Goal: Use online tool/utility: Utilize a website feature to perform a specific function

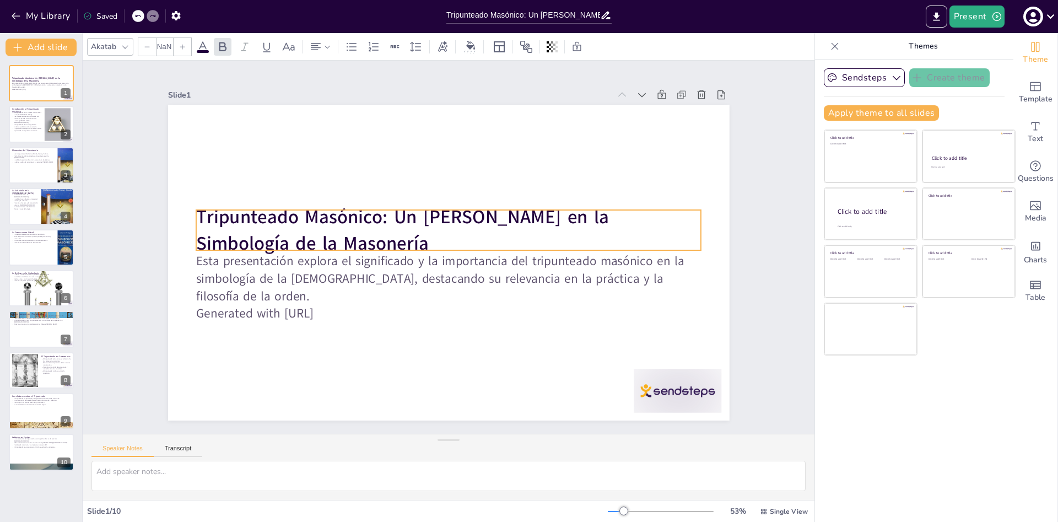
type input "48"
click at [432, 242] on strong "Tripunteado Masónico: Un [PERSON_NAME] en la Simbología de la Masonería" at bounding box center [487, 205] width 111 height 414
click at [282, 244] on p "Tripunteado Masónico: Un [PERSON_NAME] en la Simbología de la Masonería" at bounding box center [455, 231] width 483 height 253
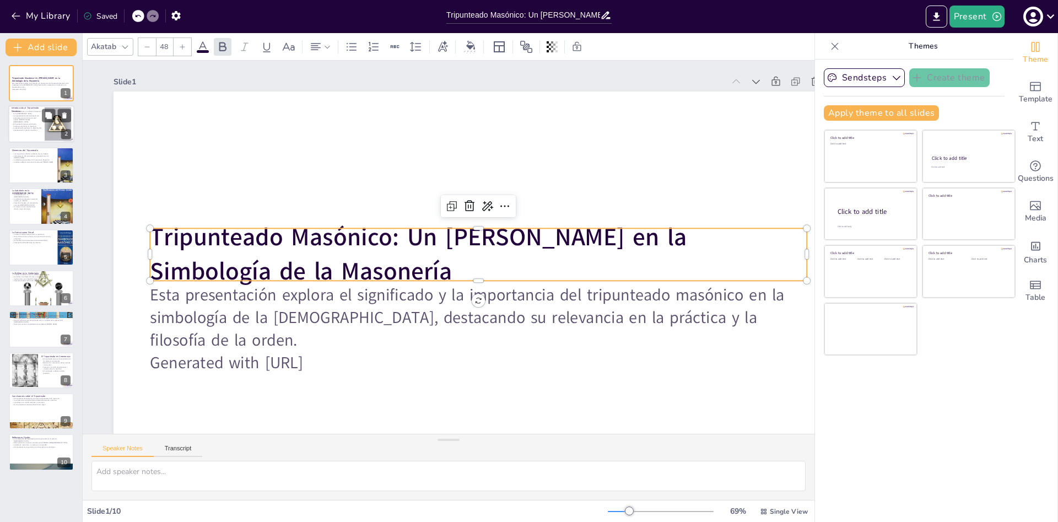
click at [46, 124] on div at bounding box center [58, 124] width 34 height 34
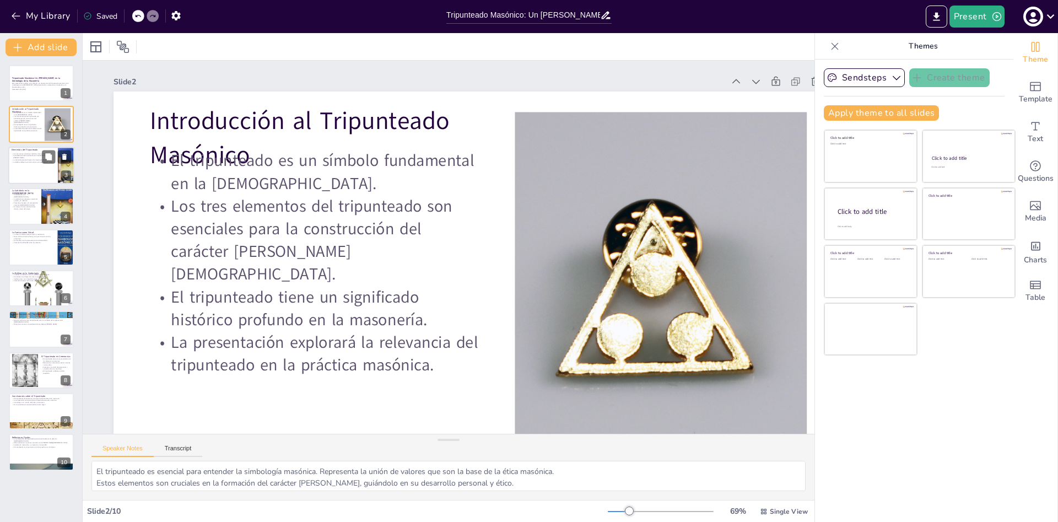
click at [28, 171] on div at bounding box center [41, 165] width 66 height 37
type textarea "Estos valores son clave en la formación [PERSON_NAME] y guían sus decisiones y …"
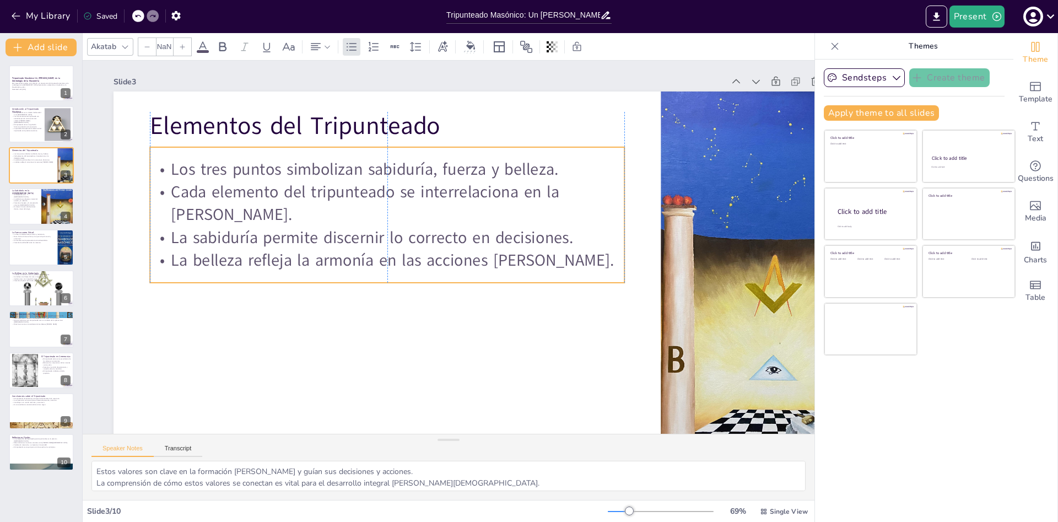
click at [418, 176] on p "Los tres puntos simbolizan sabiduría, fuerza y belleza." at bounding box center [546, 233] width 257 height 422
type input "32"
click at [555, 295] on p "Los tres puntos simbolizan sabiduría, fuerza y belleza." at bounding box center [501, 331] width 474 height 72
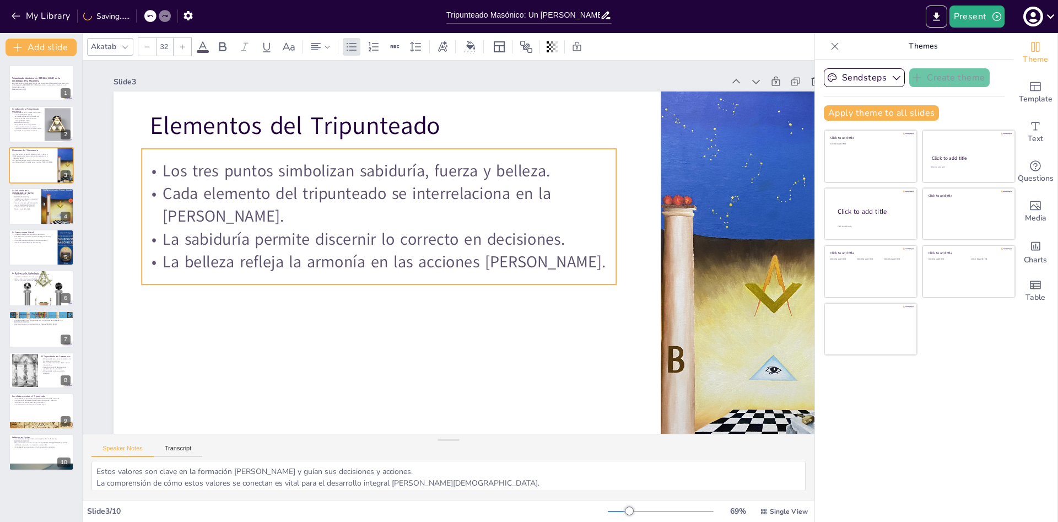
drag, startPoint x: 556, startPoint y: 167, endPoint x: 548, endPoint y: 169, distance: 8.4
click at [548, 169] on p "Los tres puntos simbolizan sabiduría, fuerza y belleza." at bounding box center [499, 157] width 168 height 458
click at [543, 173] on p "Los tres puntos simbolizan sabiduría, fuerza y belleza." at bounding box center [438, 349] width 334 height 367
click at [543, 172] on p "Los tres puntos simbolizan sabiduría, fuerza y belleza." at bounding box center [541, 204] width 167 height 458
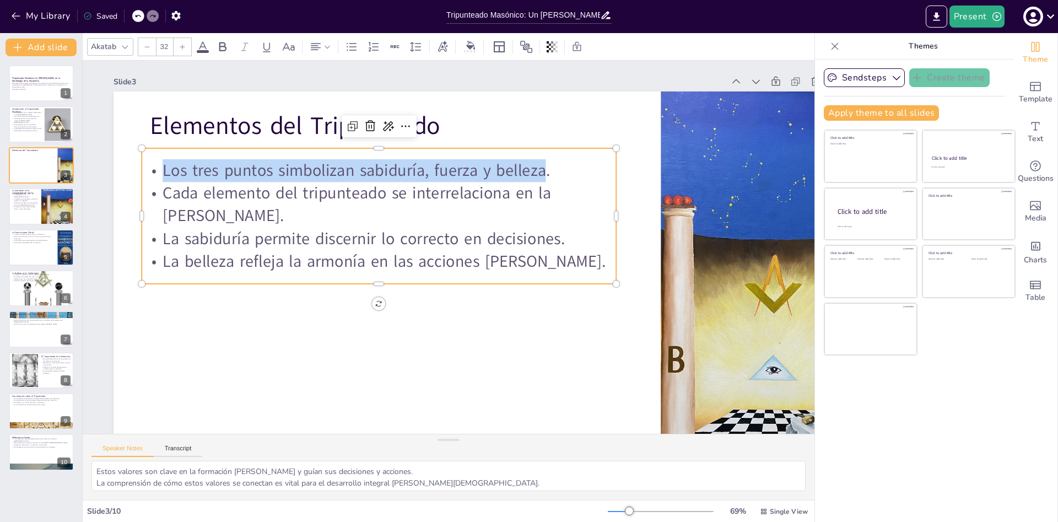
drag, startPoint x: 543, startPoint y: 168, endPoint x: 166, endPoint y: 174, distance: 377.4
click at [166, 174] on p "Los tres puntos simbolizan sabiduría, fuerza y belleza." at bounding box center [396, 158] width 469 height 121
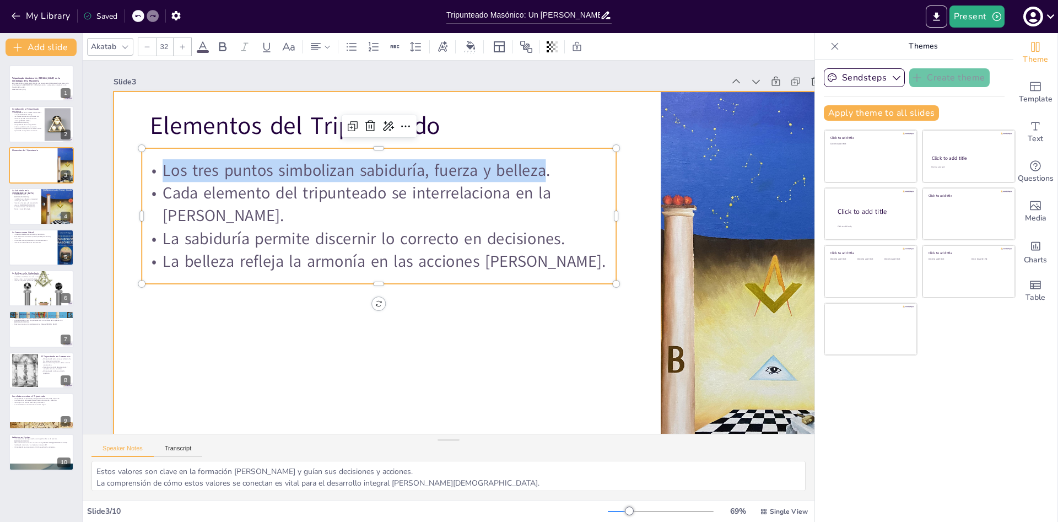
click at [231, 340] on div at bounding box center [443, 305] width 831 height 761
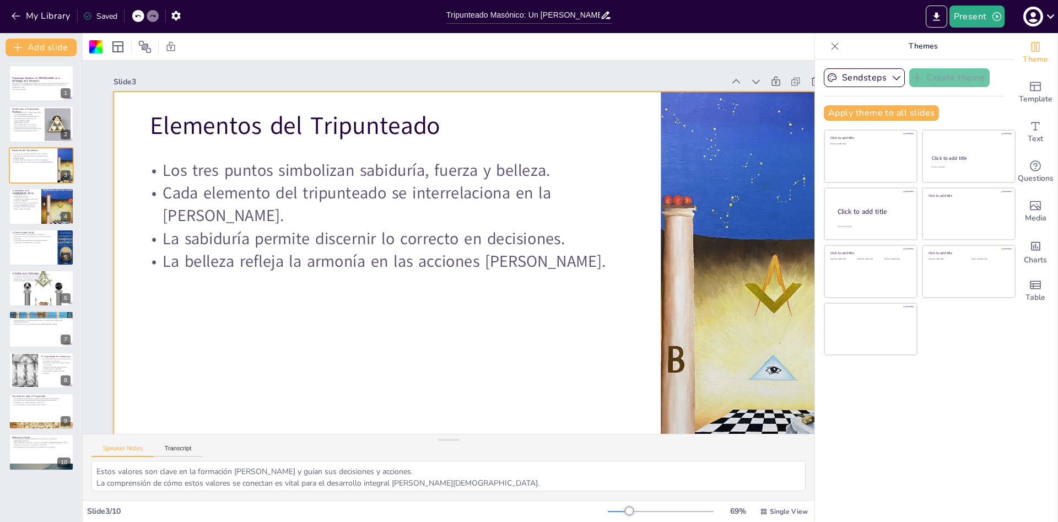
click at [231, 333] on div "Slide 1 Tripunteado Masónico: Un [PERSON_NAME] en la Simbología de la Masonería…" at bounding box center [491, 233] width 724 height 902
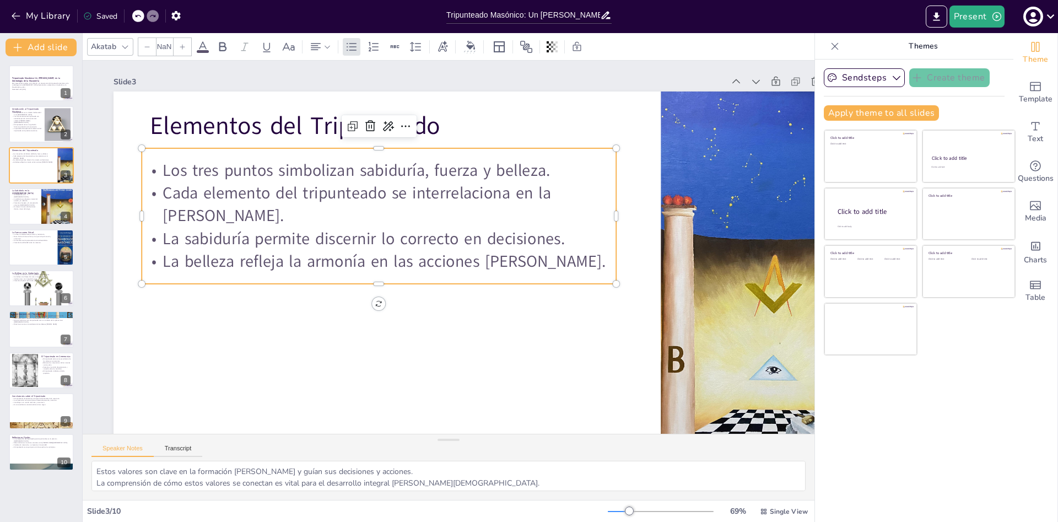
type input "32"
click at [336, 164] on p "Los tres puntos simbolizan sabiduría, fuerza y belleza." at bounding box center [547, 278] width 422 height 257
click at [322, 182] on p "Los tres puntos simbolizan sabiduría, fuerza y belleza." at bounding box center [543, 289] width 442 height 214
click at [164, 168] on p "Los tres puntos simbolizan sabiduría, fuerza y belleza." at bounding box center [344, 236] width 367 height 334
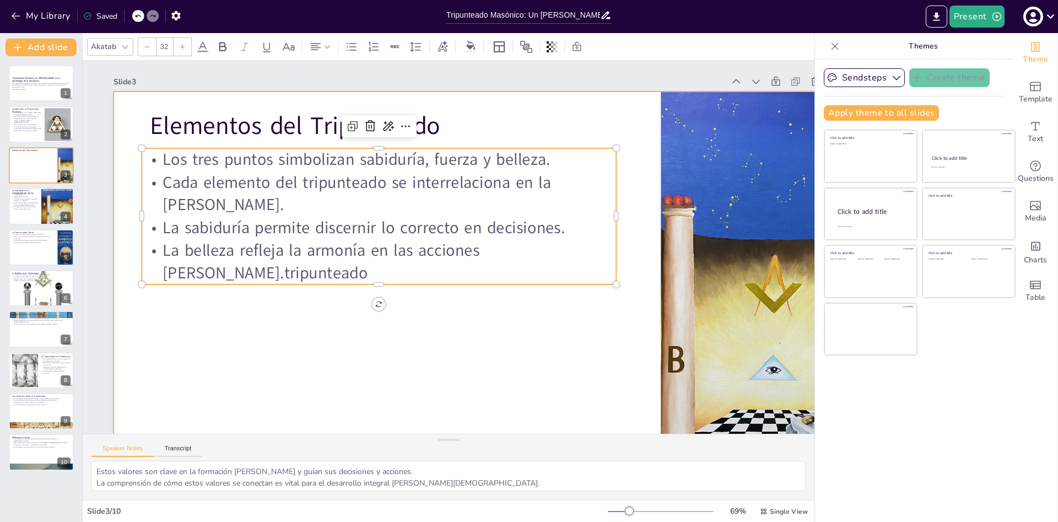
click at [452, 382] on div at bounding box center [498, 217] width 412 height 731
